Goal: Transaction & Acquisition: Download file/media

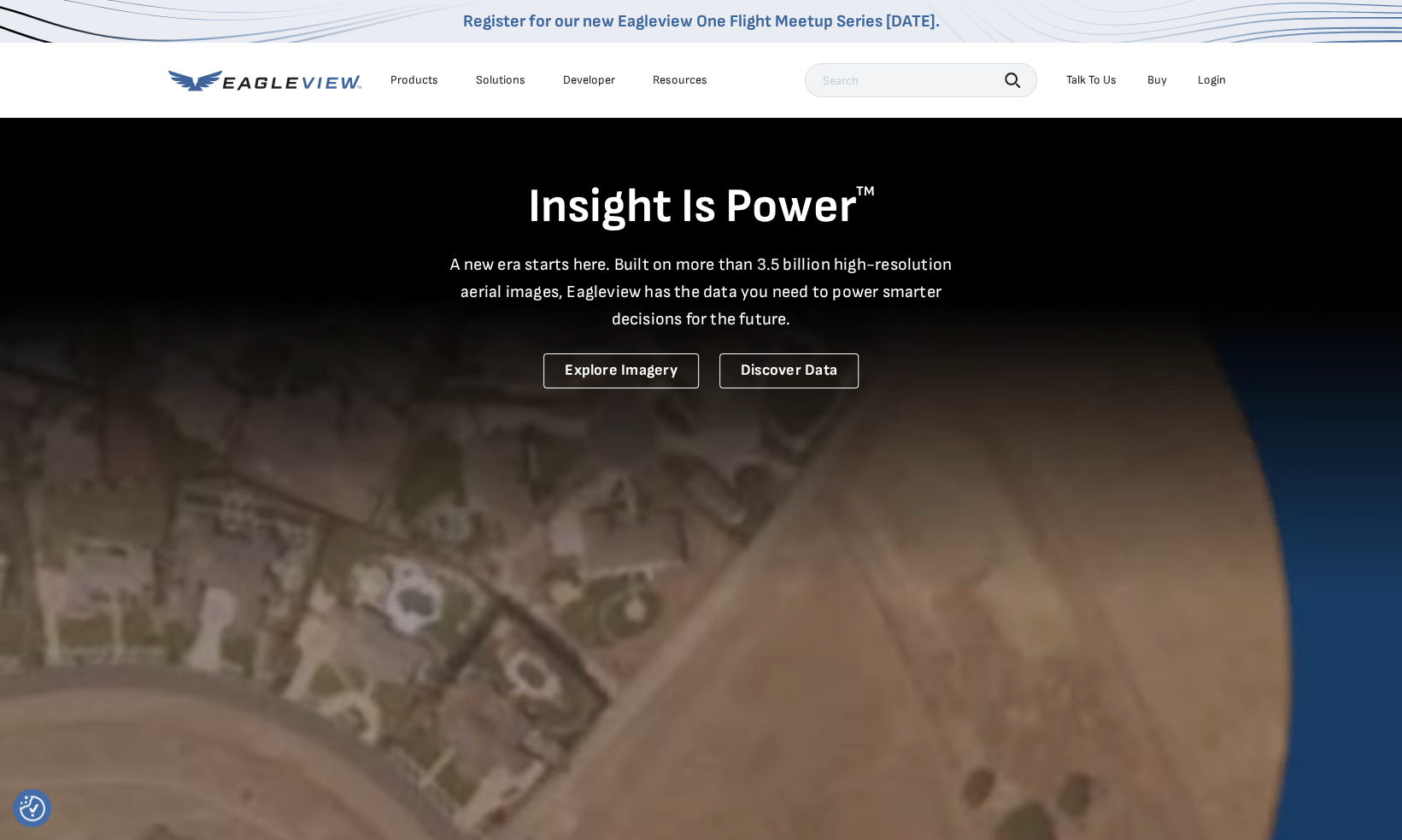
click at [1219, 83] on div "Login" at bounding box center [1212, 81] width 28 height 15
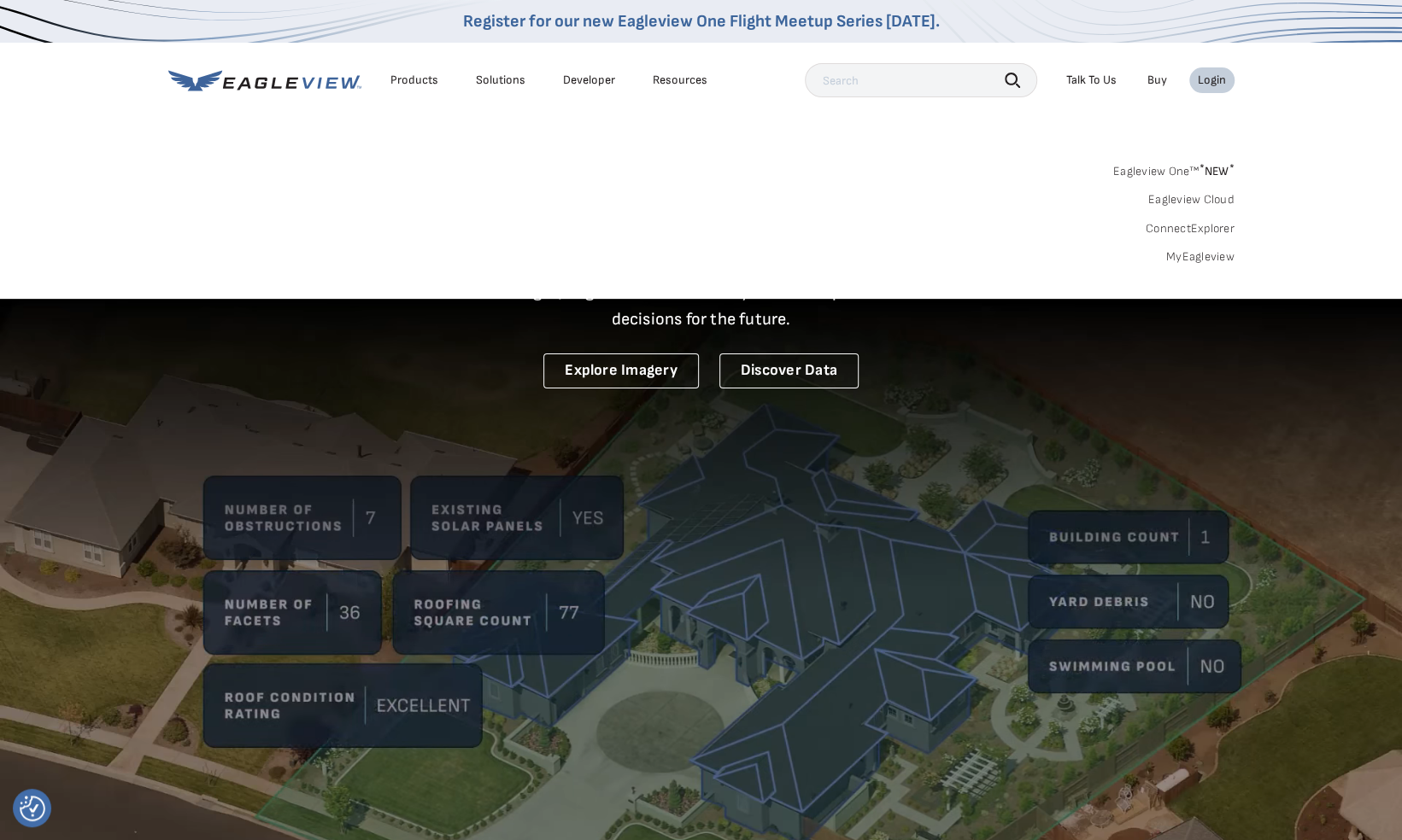
click at [1208, 253] on link "MyEagleview" at bounding box center [1200, 257] width 68 height 15
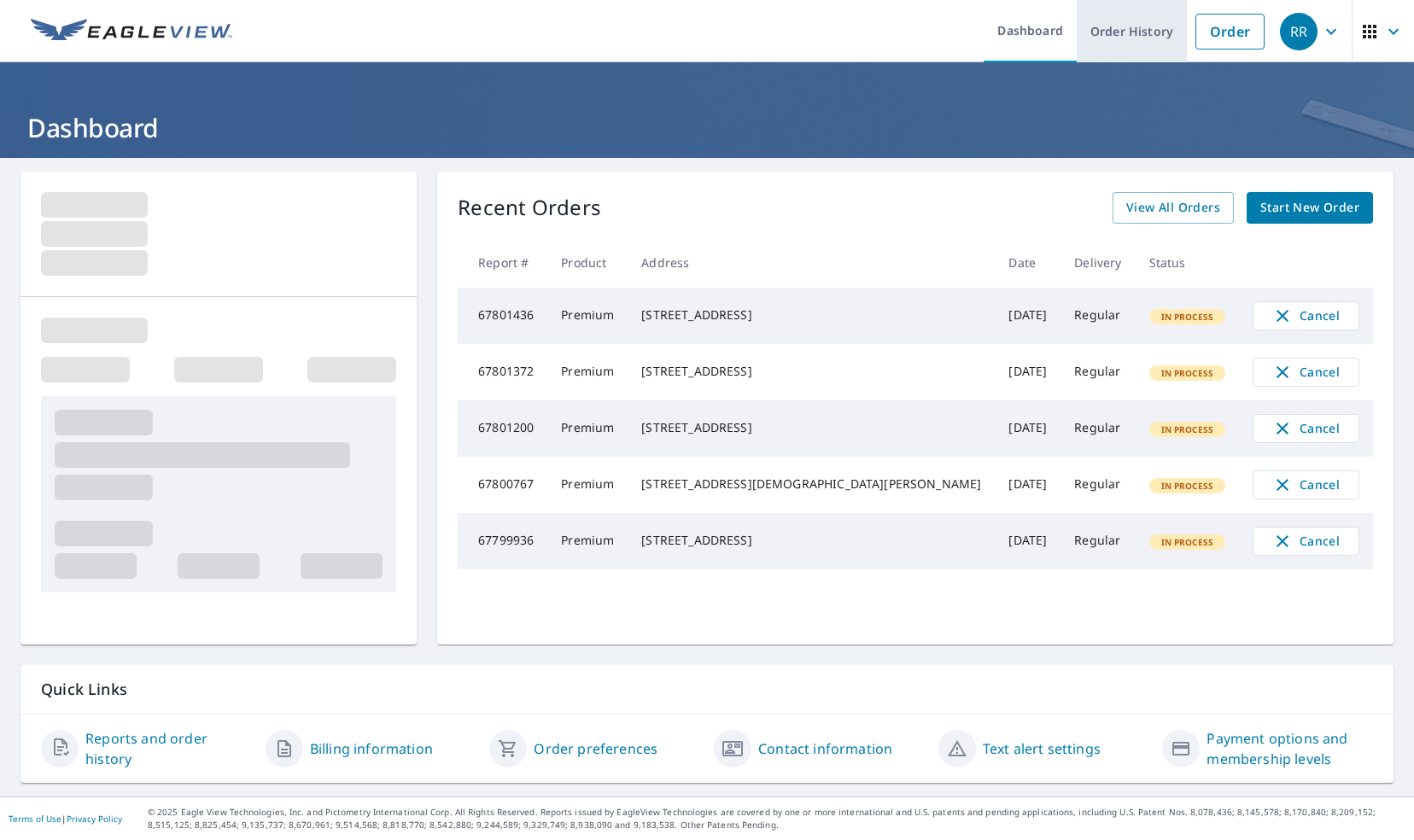
click at [1117, 33] on link "Order History" at bounding box center [1132, 31] width 110 height 63
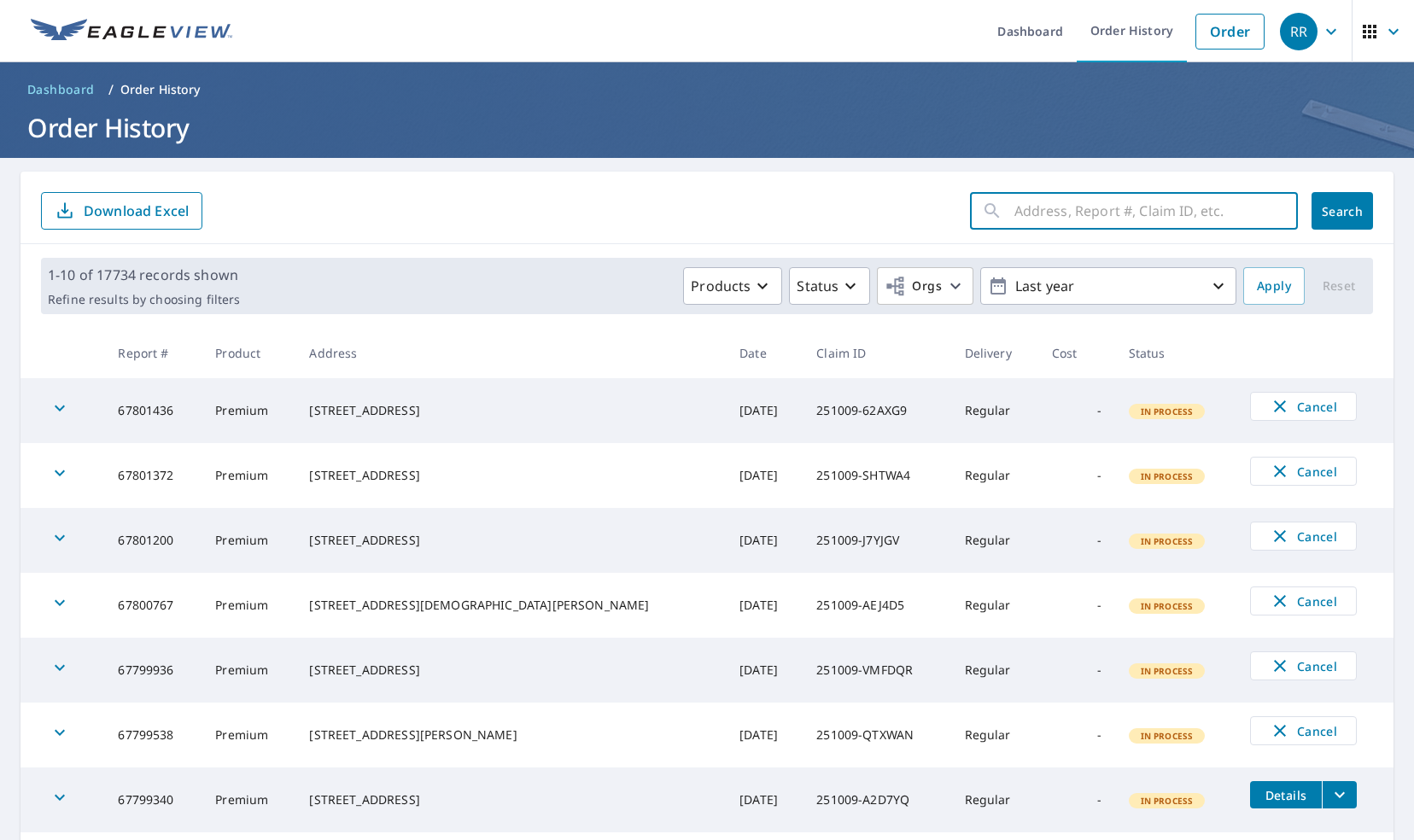
click at [1015, 217] on input "text" at bounding box center [1156, 210] width 284 height 47
paste input "251006-24JK8W"
type input "251006-24JK8W"
click at [1333, 212] on span "Search" at bounding box center [1343, 210] width 34 height 16
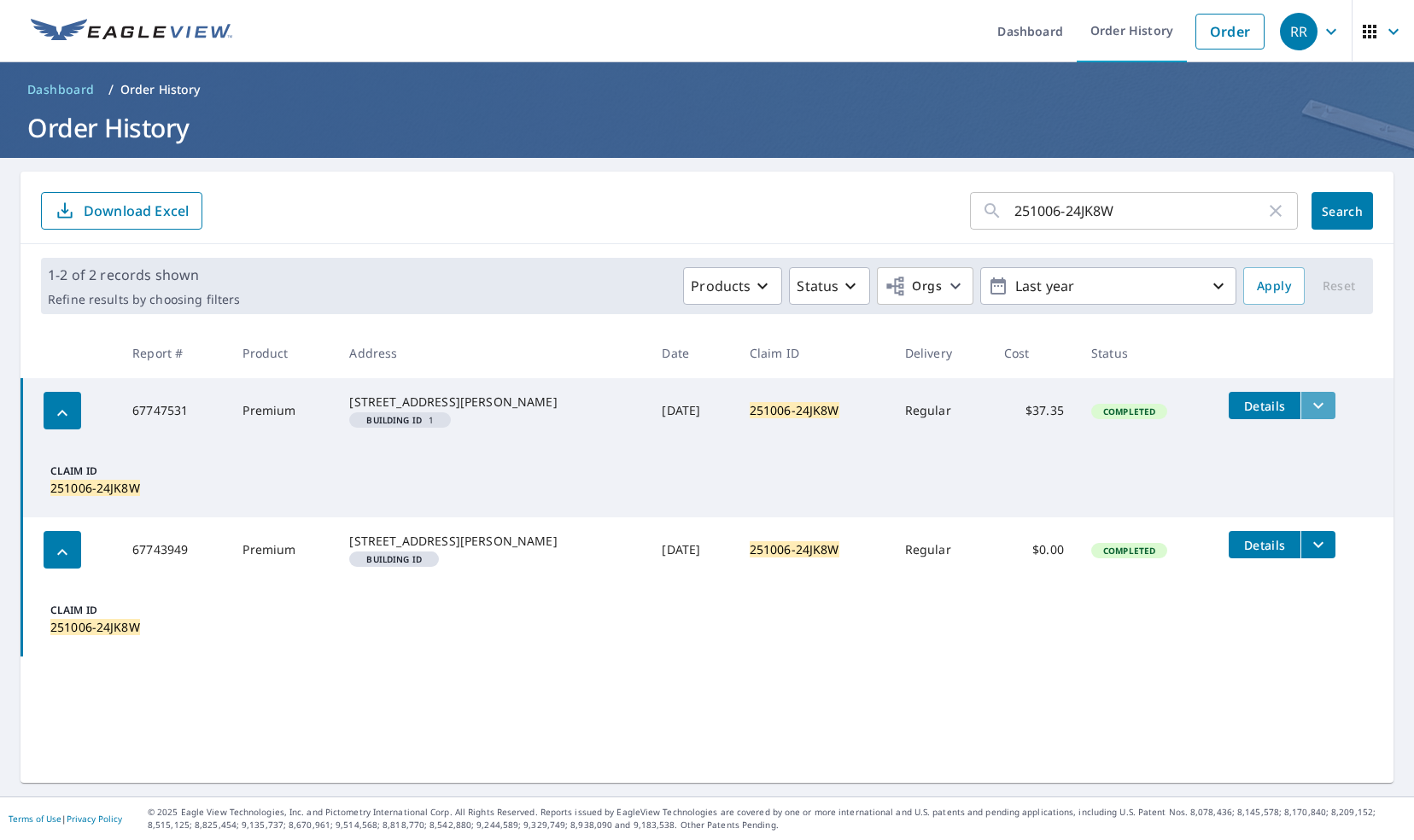
click at [1321, 406] on icon "filesDropdownBtn-67747531" at bounding box center [1319, 406] width 21 height 21
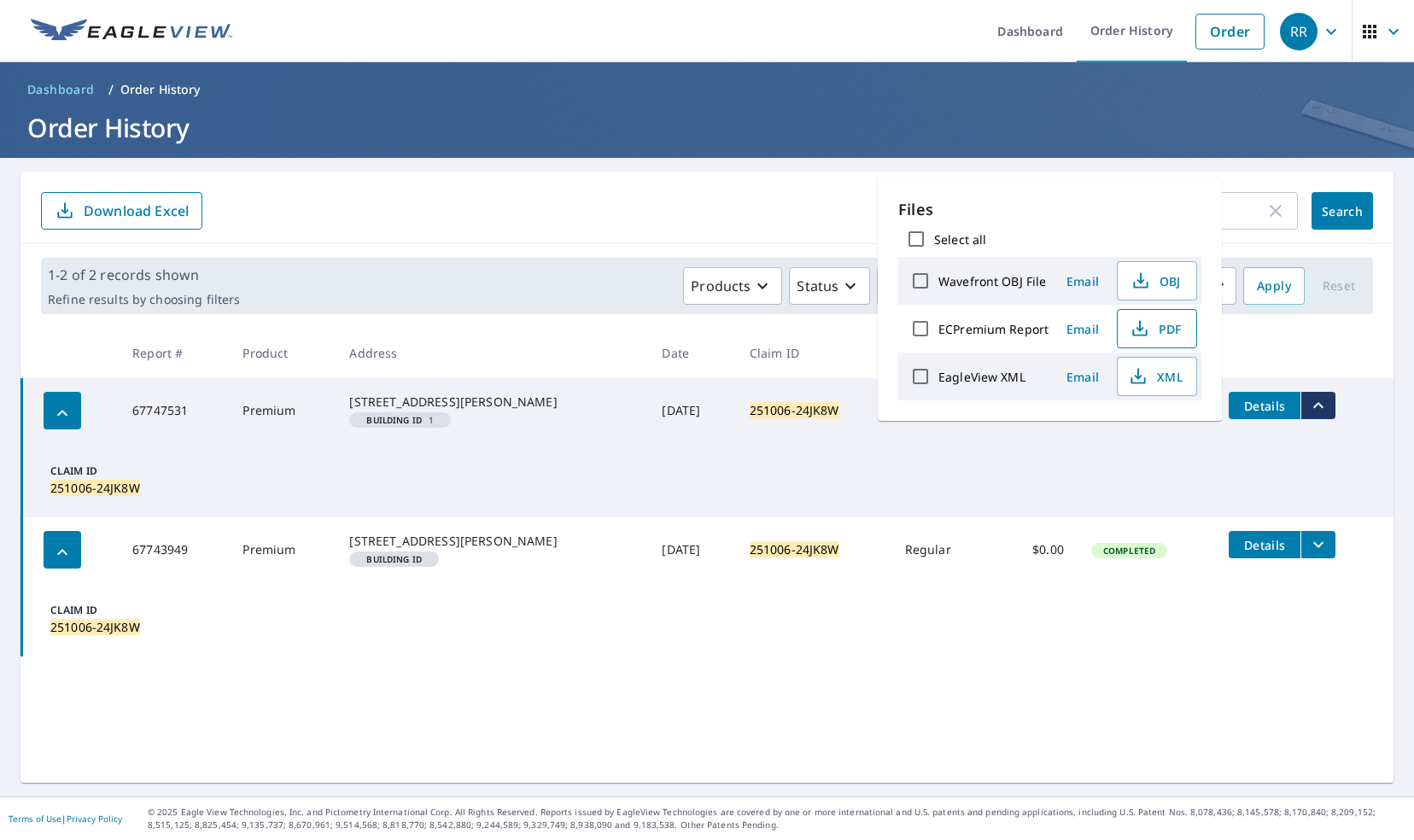
click at [1168, 331] on span "PDF" at bounding box center [1156, 329] width 55 height 21
